Goal: Task Accomplishment & Management: Manage account settings

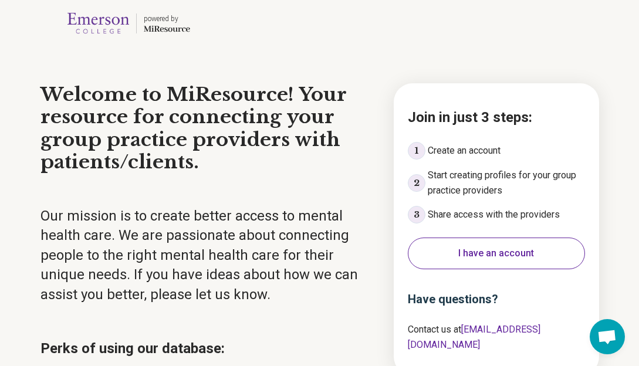
click at [506, 266] on button "I have an account" at bounding box center [496, 254] width 177 height 32
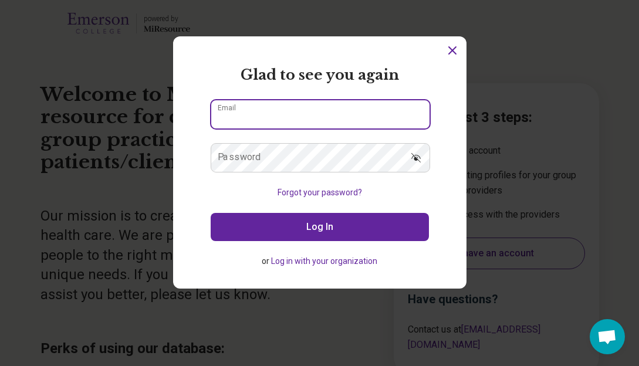
click at [260, 113] on input "Email" at bounding box center [320, 114] width 218 height 28
type input "**********"
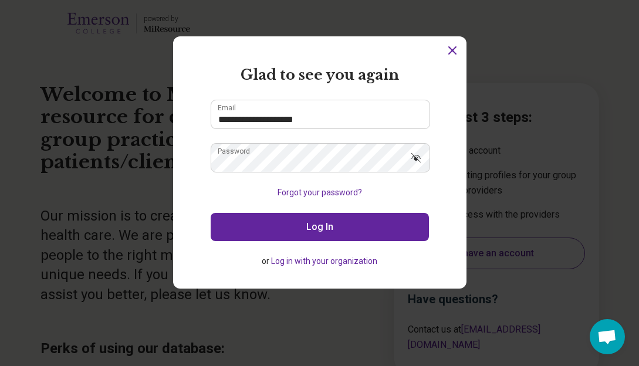
click at [315, 219] on button "Log In" at bounding box center [320, 227] width 218 height 28
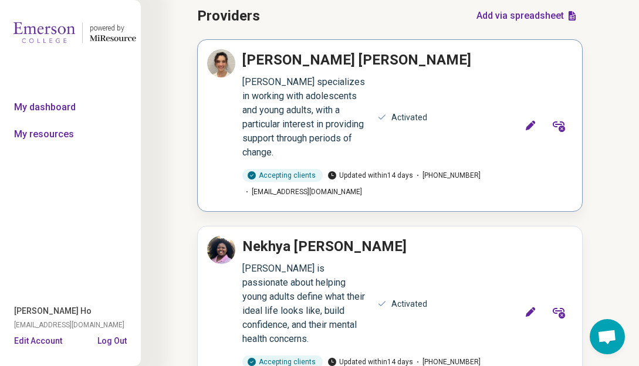
scroll to position [73, 0]
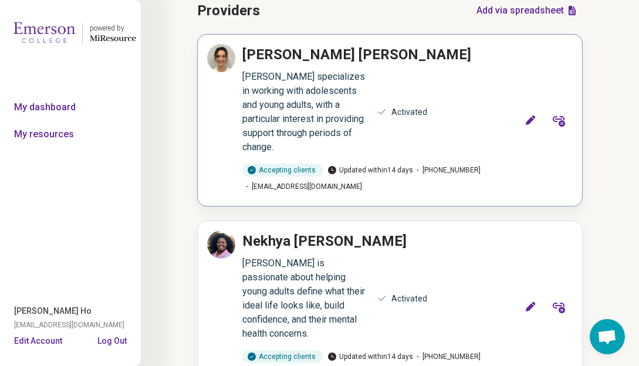
click at [532, 116] on icon at bounding box center [530, 120] width 9 height 9
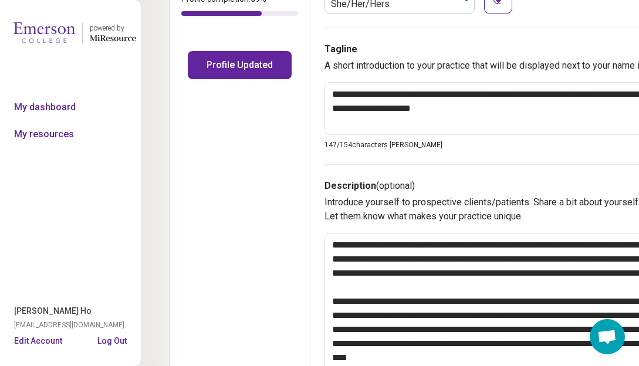
scroll to position [221, 0]
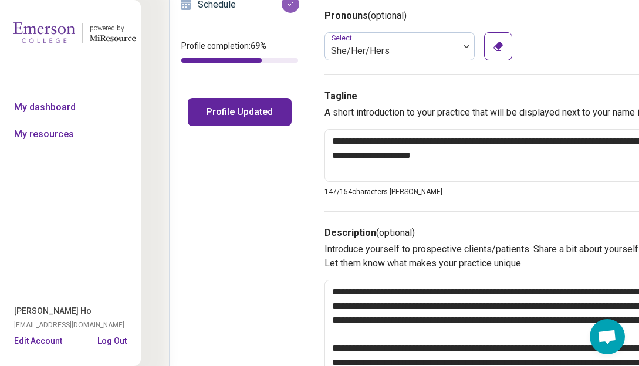
click at [235, 115] on button "Profile Updated" at bounding box center [240, 112] width 104 height 28
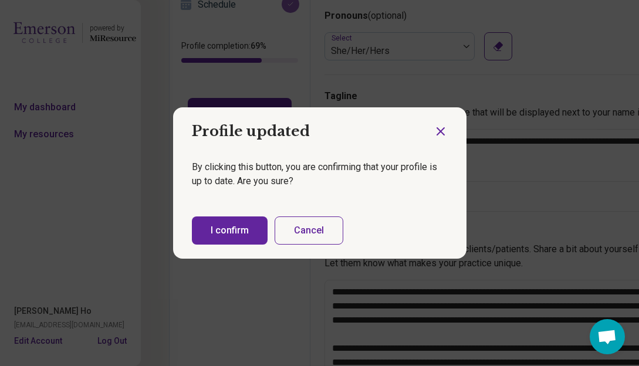
click at [230, 234] on button "I confirm" at bounding box center [230, 231] width 76 height 28
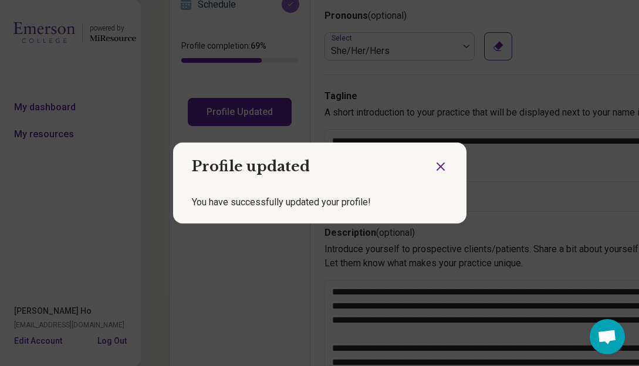
click at [438, 161] on icon "Close dialog" at bounding box center [441, 167] width 14 height 14
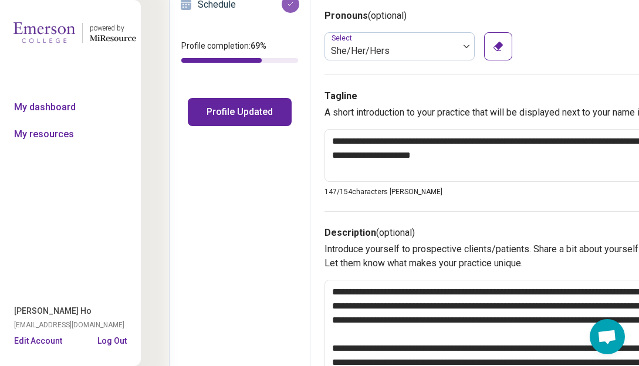
scroll to position [0, 0]
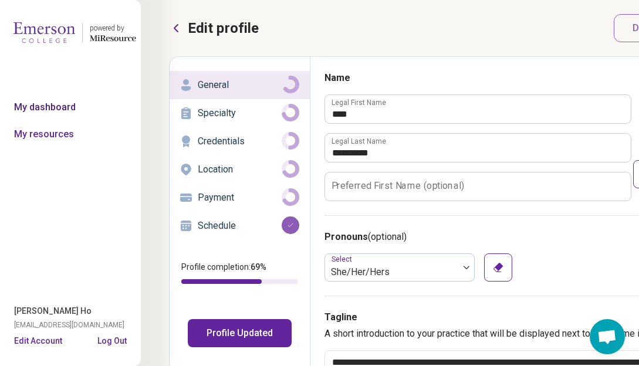
click at [70, 106] on link "My dashboard" at bounding box center [70, 107] width 141 height 27
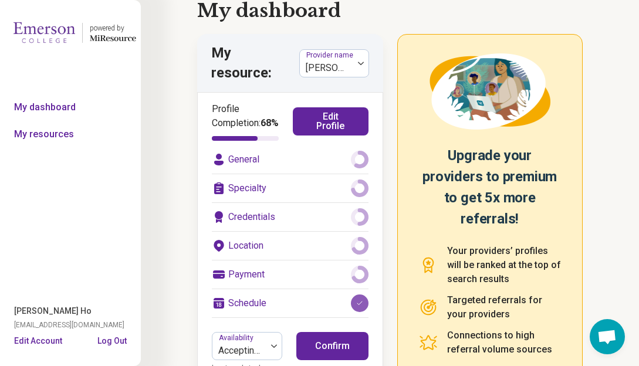
scroll to position [22, 0]
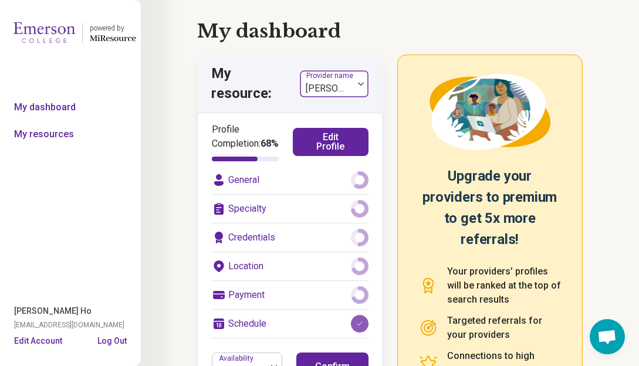
click at [342, 79] on label "Provider name" at bounding box center [330, 76] width 49 height 8
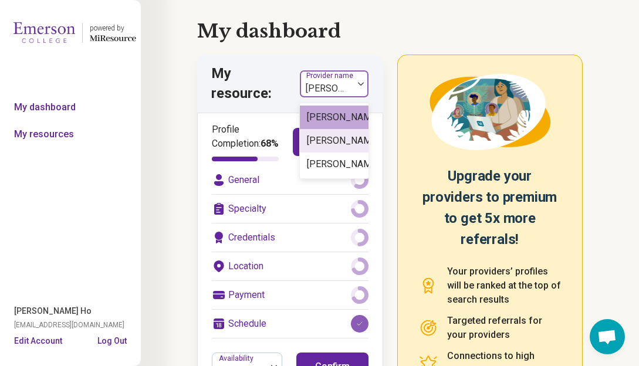
click at [333, 148] on div "[PERSON_NAME]" at bounding box center [343, 141] width 72 height 14
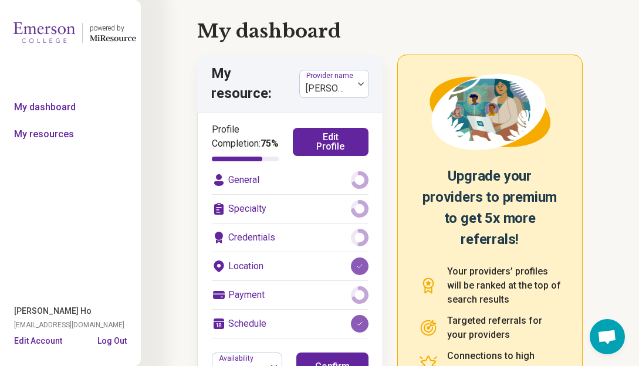
click at [319, 148] on button "Edit Profile" at bounding box center [331, 142] width 76 height 28
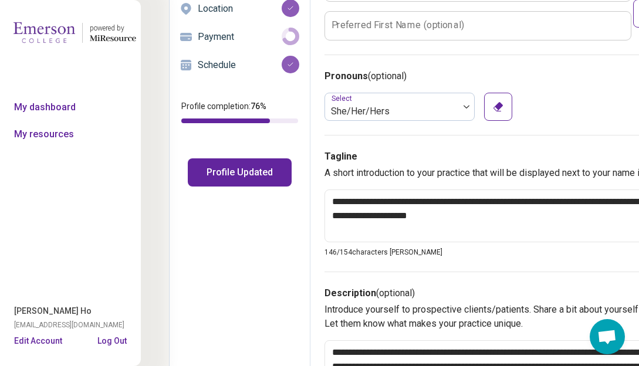
scroll to position [21, 0]
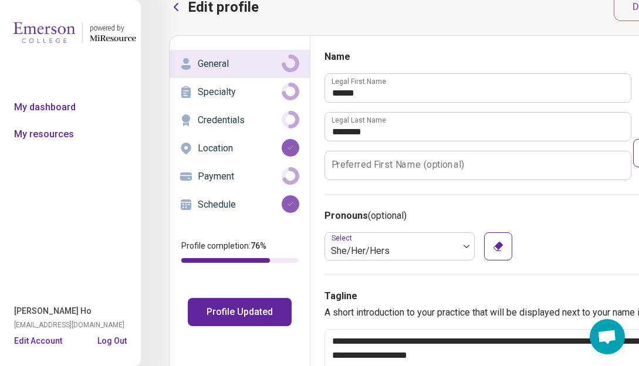
click at [230, 204] on p "Schedule" at bounding box center [240, 205] width 84 height 14
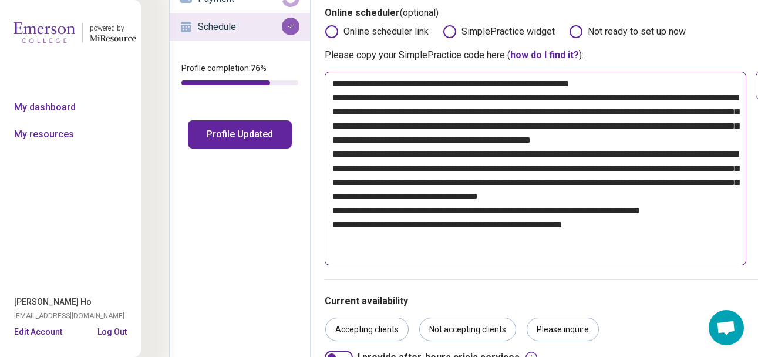
scroll to position [68, 0]
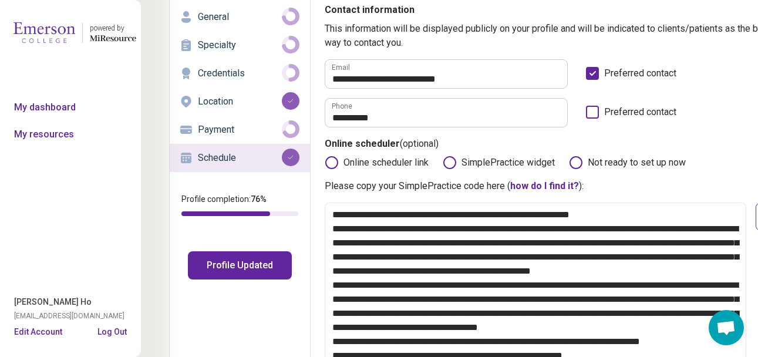
click at [216, 275] on button "Profile Updated" at bounding box center [240, 265] width 104 height 28
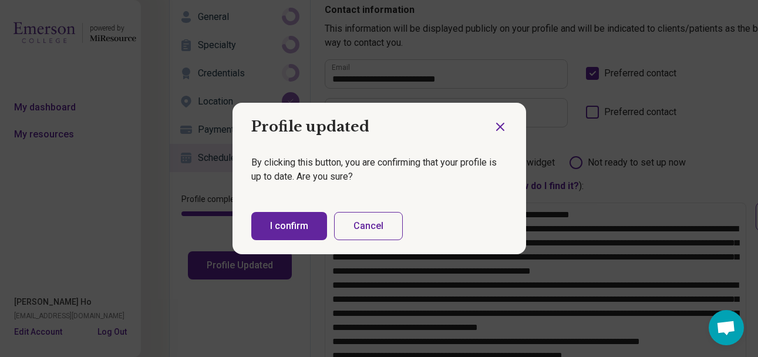
click at [289, 229] on button "I confirm" at bounding box center [289, 226] width 76 height 28
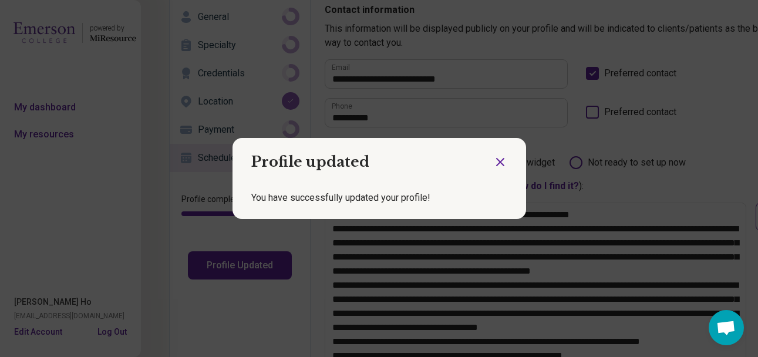
click at [498, 161] on icon "Close dialog" at bounding box center [500, 162] width 14 height 14
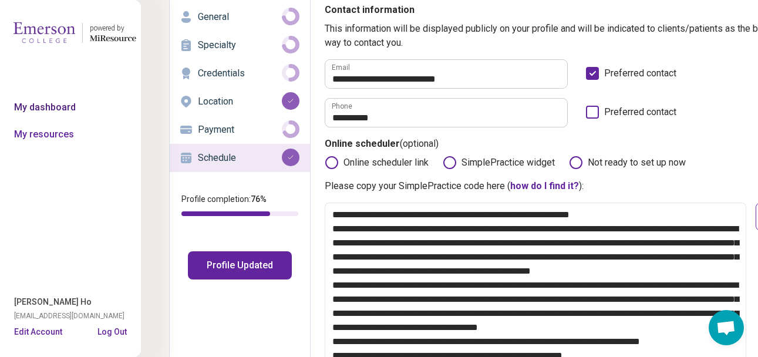
click at [65, 109] on link "My dashboard" at bounding box center [70, 107] width 141 height 27
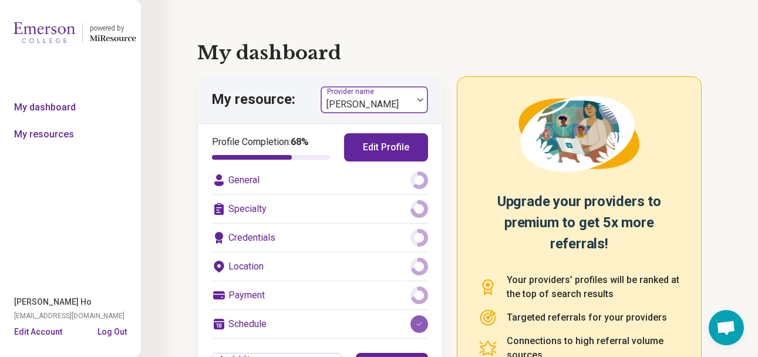
click at [340, 101] on div at bounding box center [366, 104] width 83 height 16
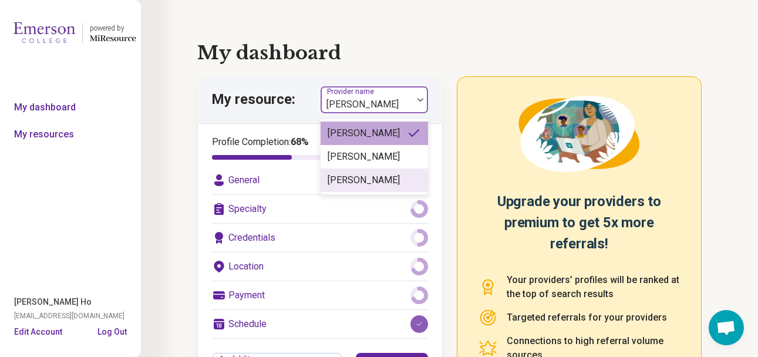
click at [341, 187] on div "[PERSON_NAME]" at bounding box center [363, 180] width 72 height 14
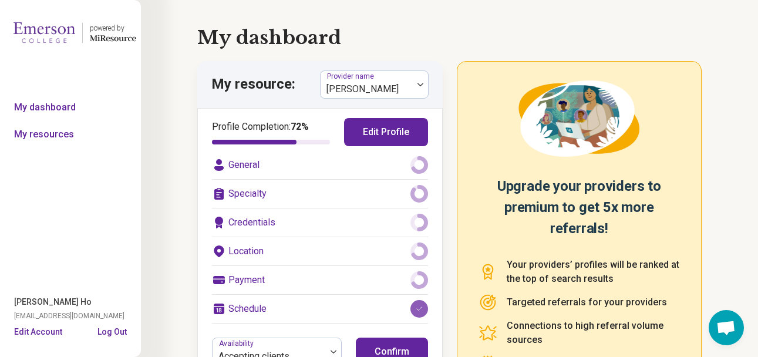
scroll to position [29, 0]
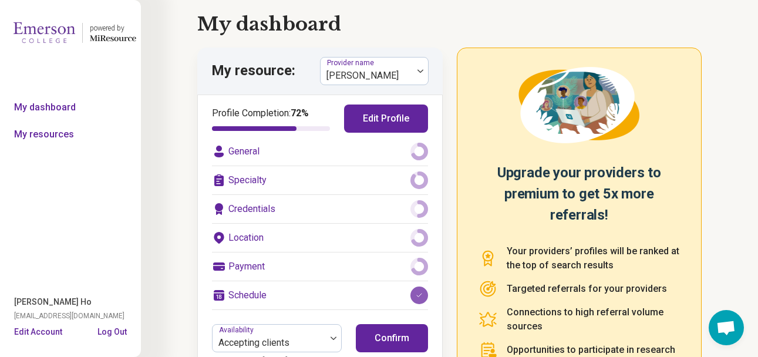
click at [380, 114] on button "Edit Profile" at bounding box center [386, 118] width 84 height 28
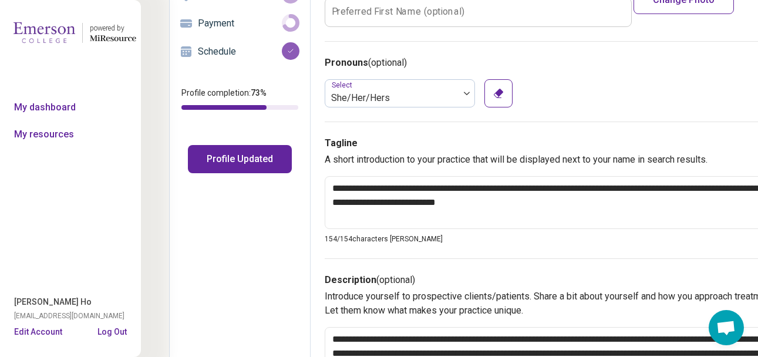
scroll to position [140, 0]
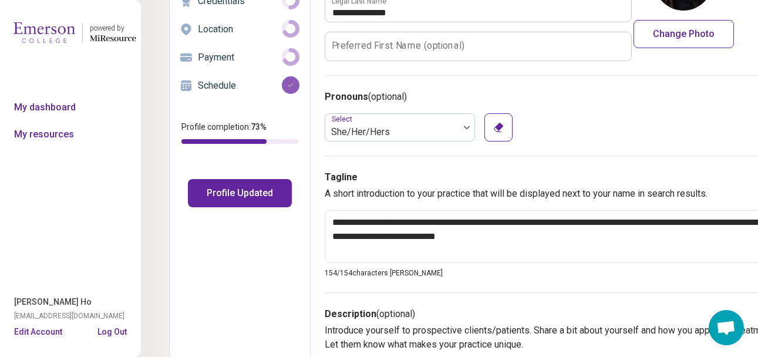
click at [223, 79] on p "Schedule" at bounding box center [240, 86] width 84 height 14
type textarea "*"
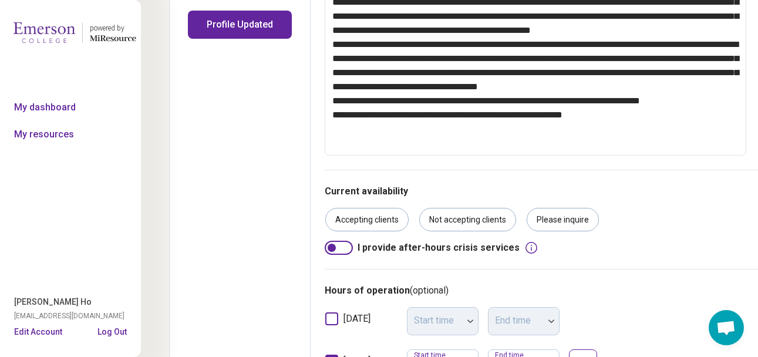
scroll to position [267, 0]
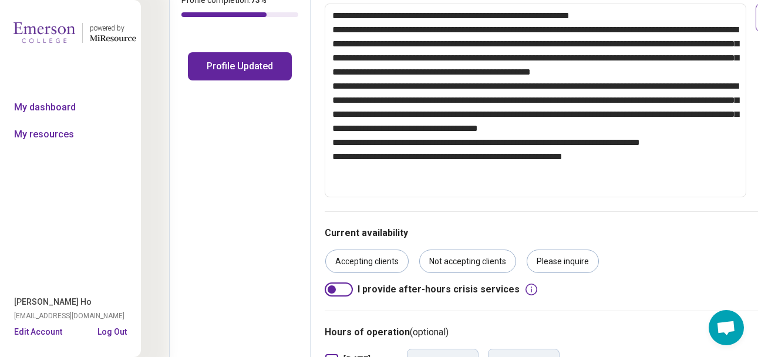
click at [237, 66] on button "Profile Updated" at bounding box center [240, 66] width 104 height 28
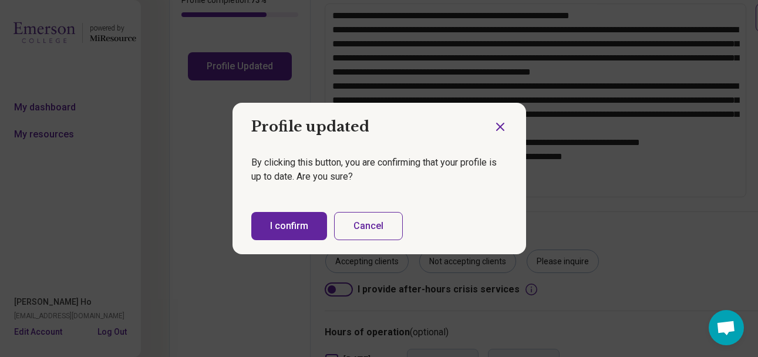
click at [299, 214] on button "I confirm" at bounding box center [289, 226] width 76 height 28
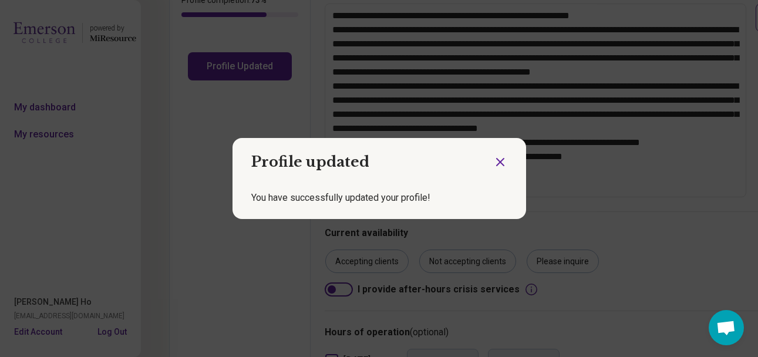
click at [488, 161] on h2 "Profile updated" at bounding box center [362, 157] width 261 height 39
